Goal: Task Accomplishment & Management: Use online tool/utility

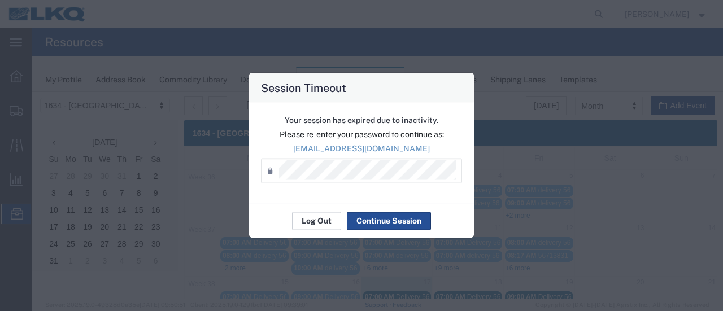
scroll to position [113, 0]
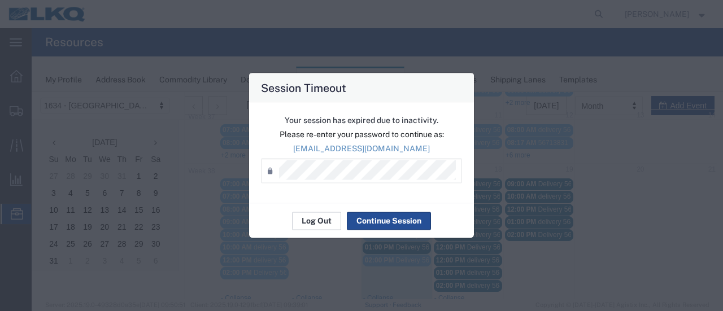
click at [308, 220] on button "Log Out" at bounding box center [316, 221] width 49 height 18
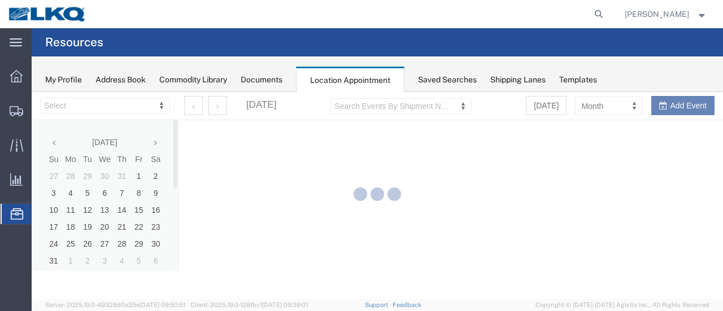
select select "28712"
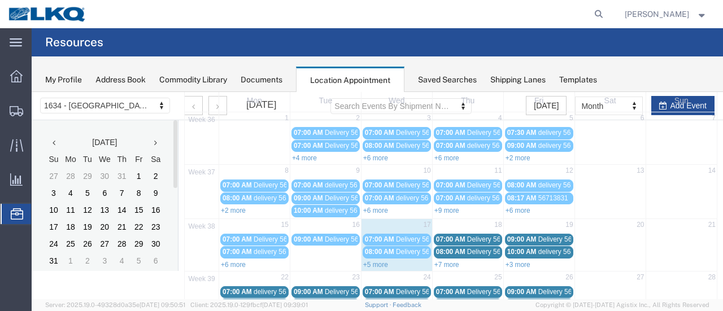
scroll to position [113, 0]
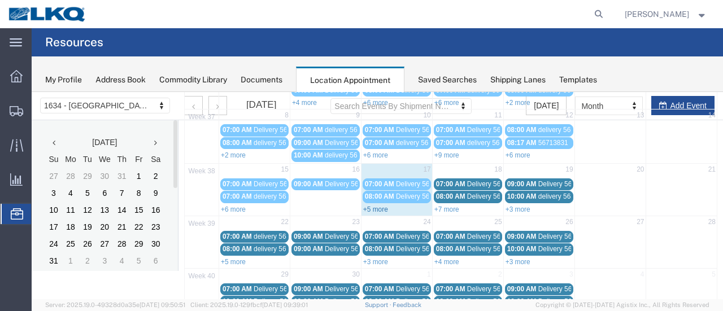
click at [376, 206] on link "+5 more" at bounding box center [375, 210] width 25 height 8
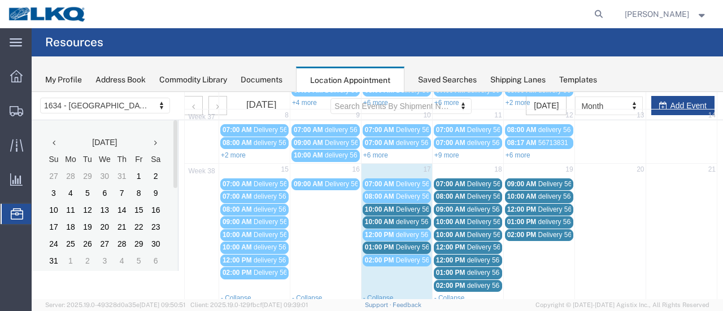
scroll to position [169, 0]
